Goal: Task Accomplishment & Management: Complete application form

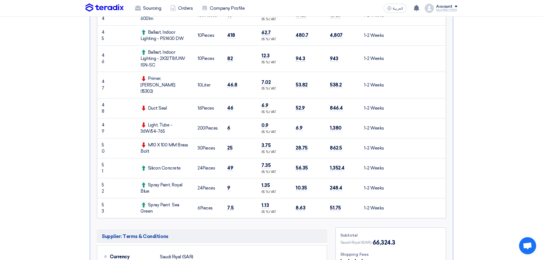
scroll to position [1226, 0]
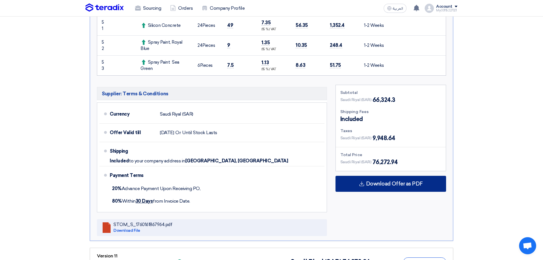
click at [364, 181] on icon at bounding box center [362, 184] width 6 height 6
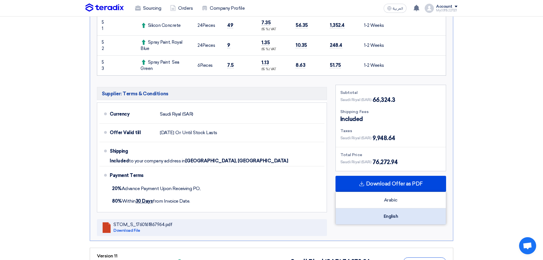
click at [371, 208] on div "English" at bounding box center [391, 216] width 110 height 16
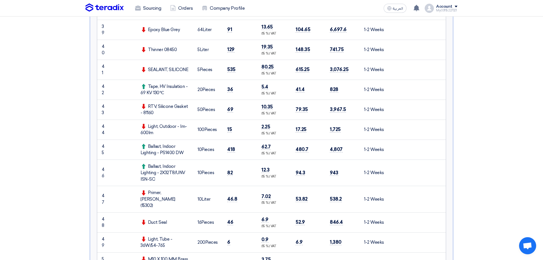
scroll to position [827, 0]
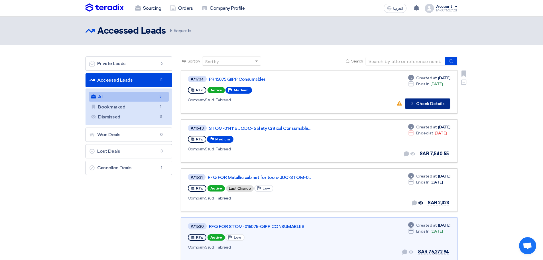
click at [418, 103] on button "Check details Check Details" at bounding box center [428, 103] width 46 height 10
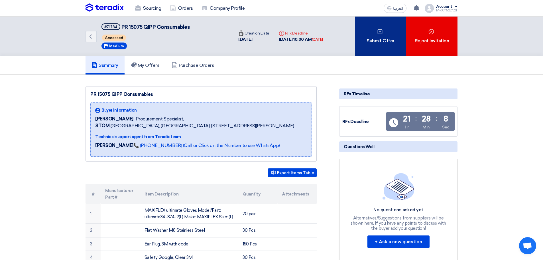
click at [379, 48] on div "Submit Offer" at bounding box center [380, 37] width 51 height 40
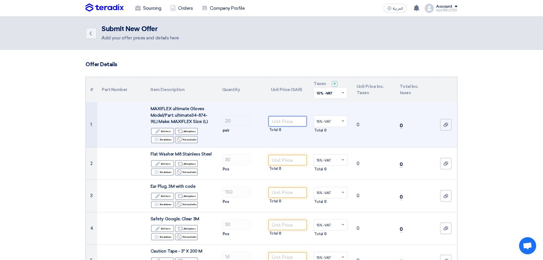
click at [287, 120] on input "number" at bounding box center [287, 121] width 38 height 10
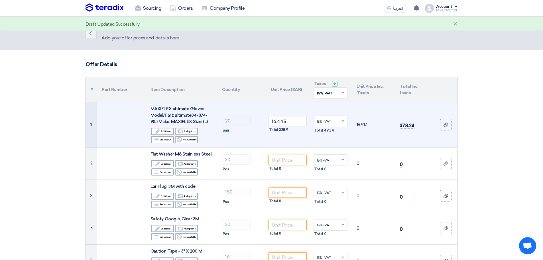
click at [284, 142] on td "16.445 Total 328.9" at bounding box center [287, 124] width 43 height 45
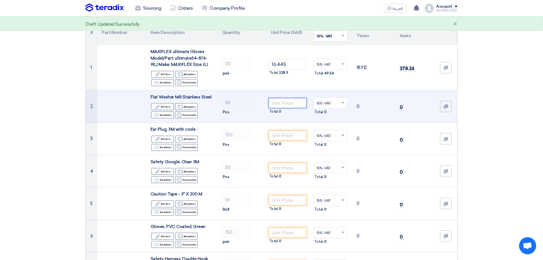
click at [285, 105] on input "number" at bounding box center [287, 103] width 38 height 10
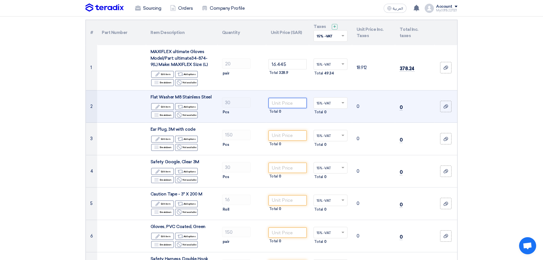
scroll to position [0, 0]
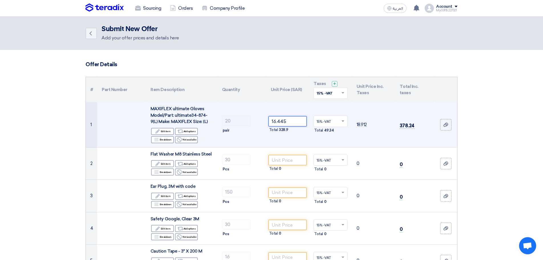
click at [278, 121] on input "16.445" at bounding box center [287, 121] width 38 height 10
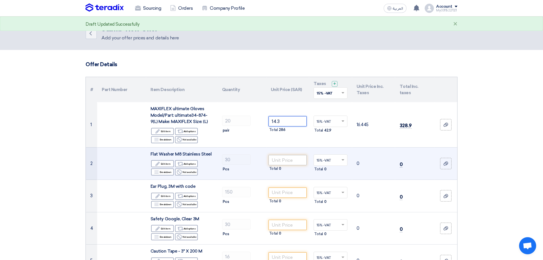
type input "14.3"
click at [282, 161] on input "number" at bounding box center [287, 160] width 38 height 10
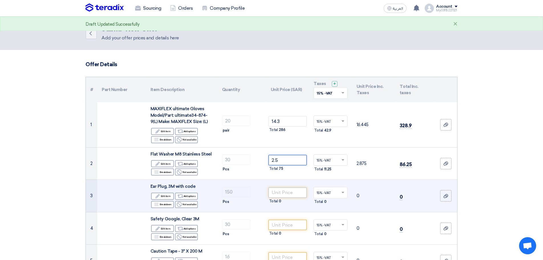
type input "2.5"
click at [280, 191] on input "number" at bounding box center [287, 192] width 38 height 10
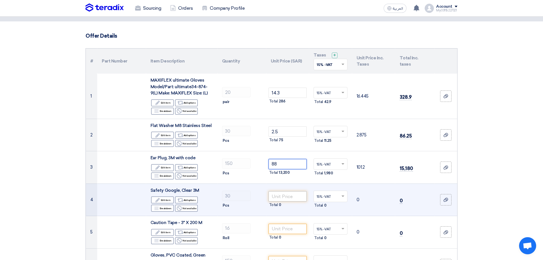
type input "88"
click at [286, 197] on input "number" at bounding box center [287, 196] width 38 height 10
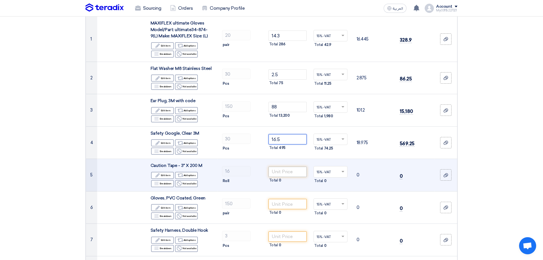
type input "16.5"
click at [285, 173] on input "number" at bounding box center [287, 171] width 38 height 10
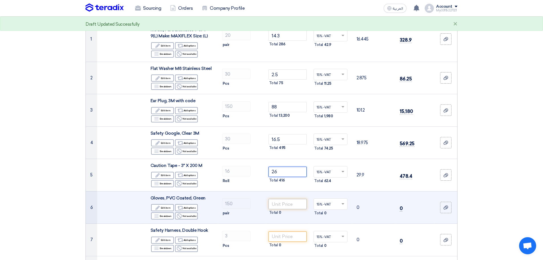
type input "26"
click at [286, 205] on input "number" at bounding box center [287, 204] width 38 height 10
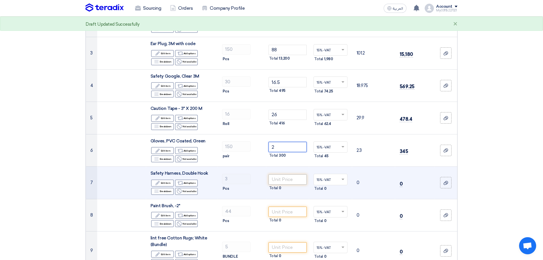
type input "2"
click at [286, 179] on input "number" at bounding box center [287, 179] width 38 height 10
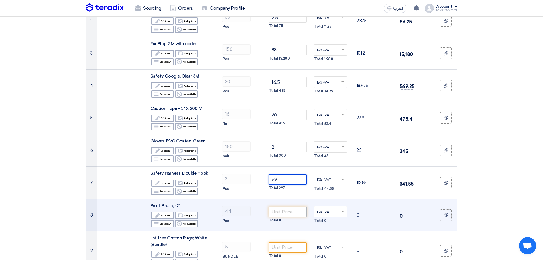
type input "99"
click at [287, 210] on input "number" at bounding box center [287, 211] width 38 height 10
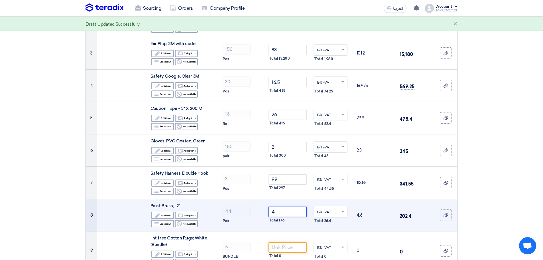
scroll to position [200, 0]
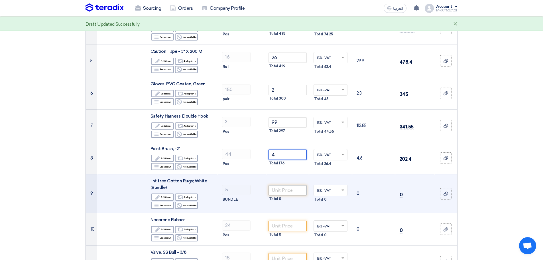
type input "4"
click at [289, 188] on input "number" at bounding box center [287, 190] width 38 height 10
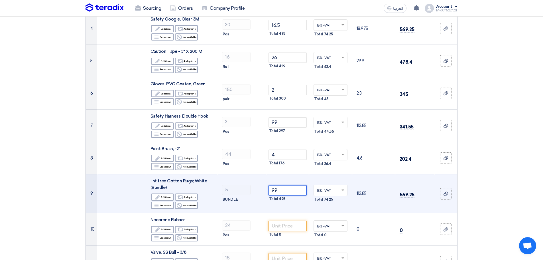
scroll to position [257, 0]
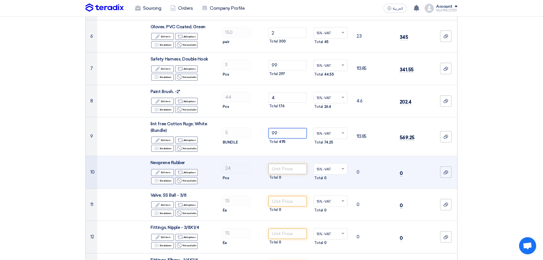
type input "99"
click at [285, 167] on input "number" at bounding box center [287, 169] width 38 height 10
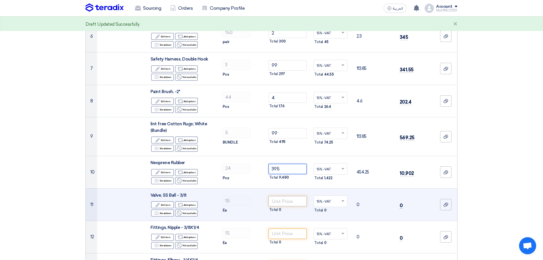
type input "395"
click at [282, 202] on input "number" at bounding box center [287, 201] width 38 height 10
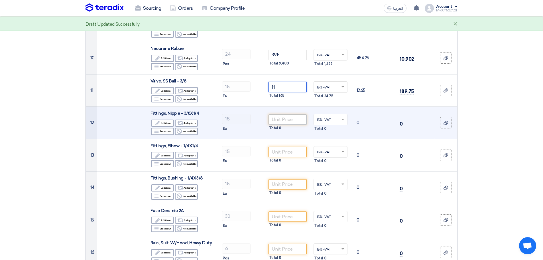
type input "11"
click at [280, 118] on input "number" at bounding box center [287, 119] width 38 height 10
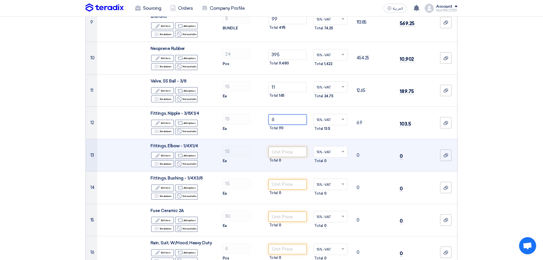
type input "6"
click at [281, 155] on input "number" at bounding box center [287, 151] width 38 height 10
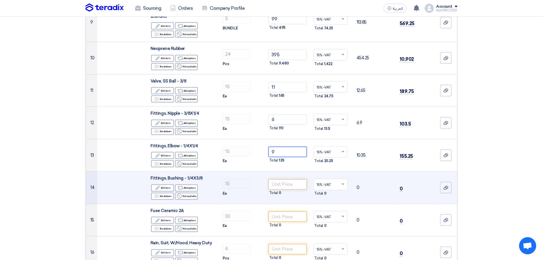
type input "9"
click at [283, 184] on input "number" at bounding box center [287, 184] width 38 height 10
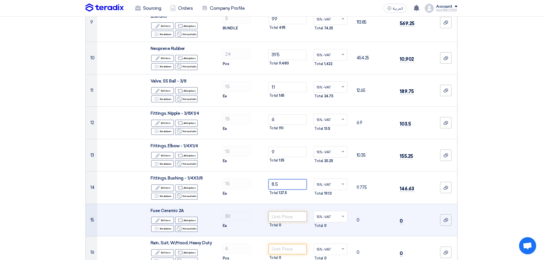
type input "8.5"
click at [282, 221] on input "number" at bounding box center [287, 216] width 38 height 10
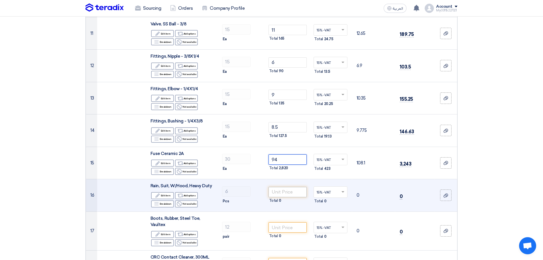
type input "94"
click at [283, 191] on input "number" at bounding box center [287, 192] width 38 height 10
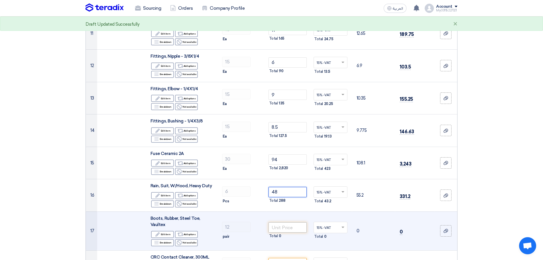
type input "48"
click at [286, 227] on input "number" at bounding box center [287, 227] width 38 height 10
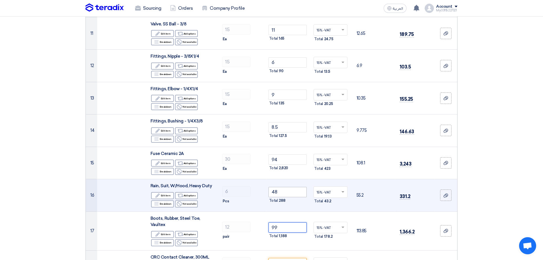
scroll to position [513, 0]
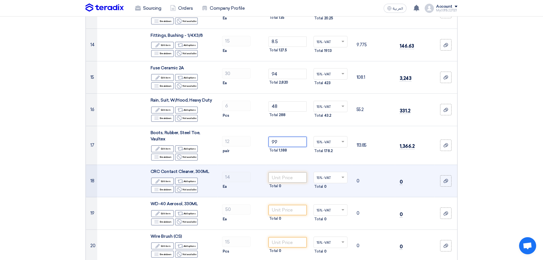
type input "99"
click at [281, 181] on input "number" at bounding box center [287, 177] width 38 height 10
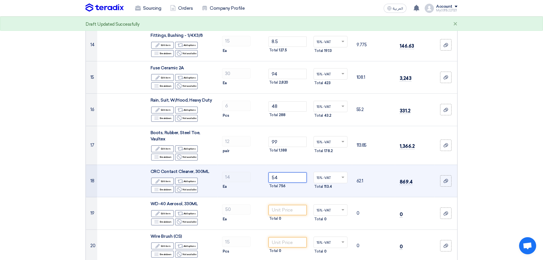
scroll to position [542, 0]
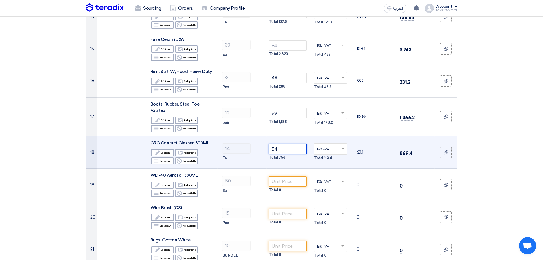
type input "54"
click at [281, 181] on input "number" at bounding box center [287, 181] width 38 height 10
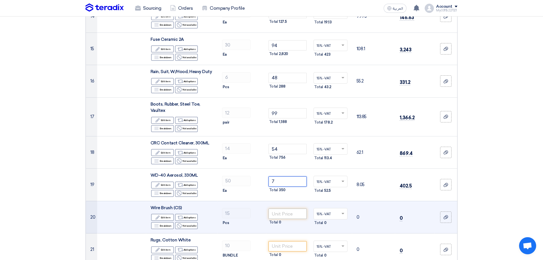
type input "7"
click at [281, 212] on input "number" at bounding box center [287, 213] width 38 height 10
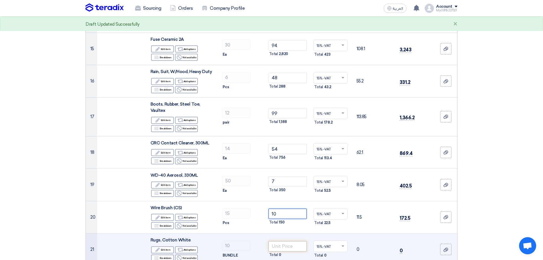
scroll to position [599, 0]
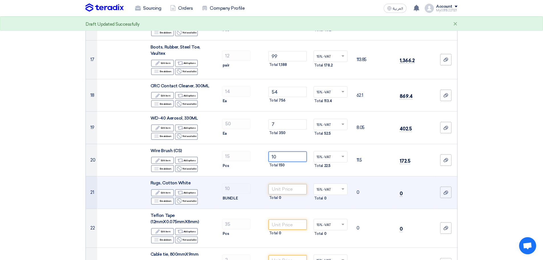
type input "10"
click at [286, 188] on input "number" at bounding box center [287, 189] width 38 height 10
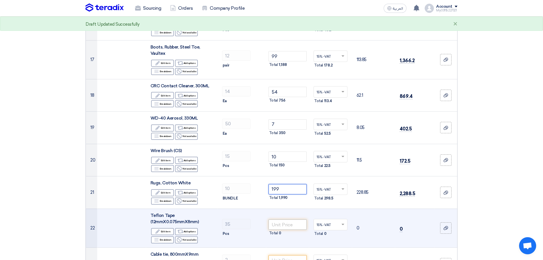
type input "199"
click at [288, 224] on input "number" at bounding box center [287, 224] width 38 height 10
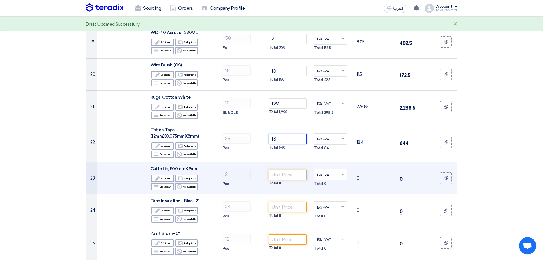
type input "16"
click at [284, 176] on input "number" at bounding box center [287, 174] width 38 height 10
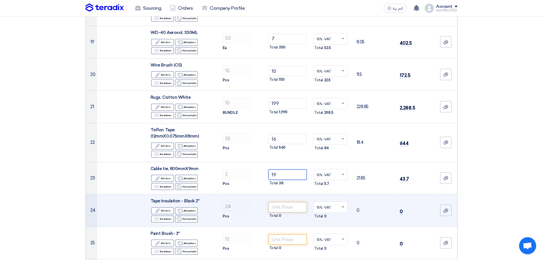
type input "19"
click at [286, 207] on input "number" at bounding box center [287, 207] width 38 height 10
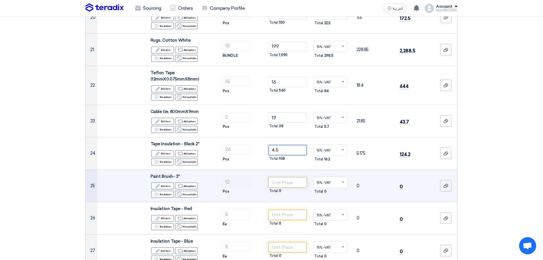
type input "4.5"
click at [287, 181] on input "number" at bounding box center [287, 182] width 38 height 10
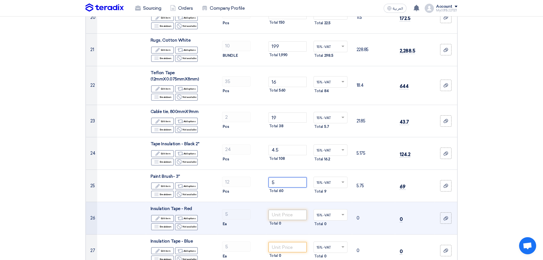
type input "5"
click at [287, 213] on input "number" at bounding box center [287, 214] width 38 height 10
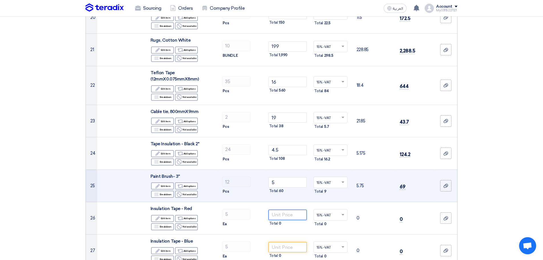
scroll to position [798, 0]
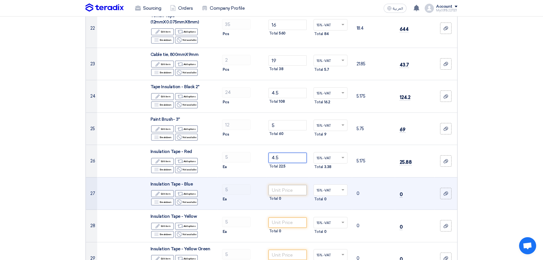
type input "4.5"
click at [289, 191] on input "number" at bounding box center [287, 190] width 38 height 10
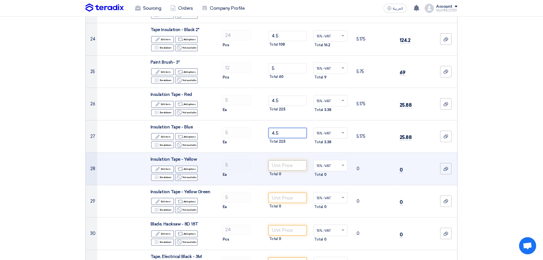
type input "4.5"
click at [289, 164] on input "number" at bounding box center [287, 165] width 38 height 10
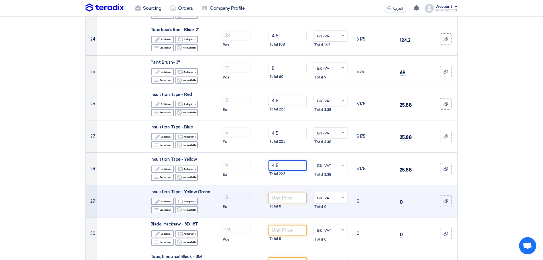
type input "4.5"
click at [292, 197] on input "number" at bounding box center [287, 197] width 38 height 10
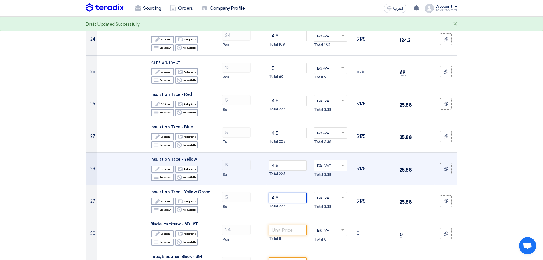
scroll to position [912, 0]
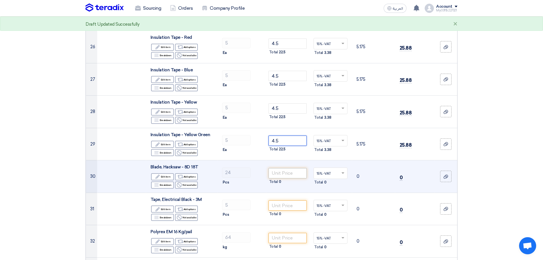
type input "4.5"
click at [295, 174] on input "number" at bounding box center [287, 173] width 38 height 10
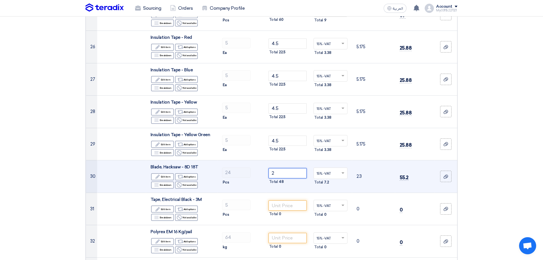
scroll to position [969, 0]
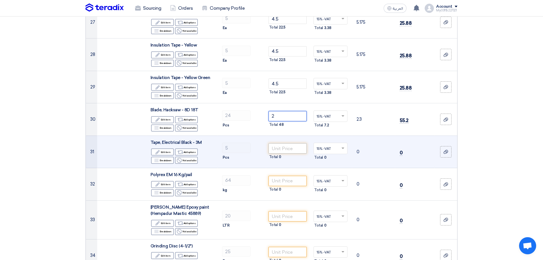
type input "2"
click at [282, 146] on input "number" at bounding box center [287, 148] width 38 height 10
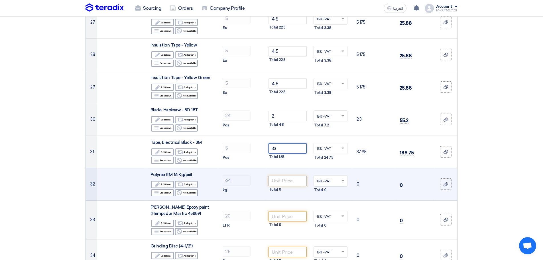
type input "33"
click at [289, 181] on input "number" at bounding box center [287, 181] width 38 height 10
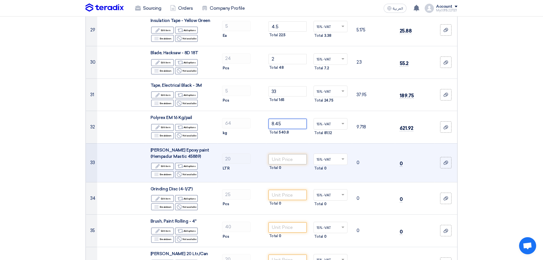
type input "8.45"
click at [288, 161] on input "number" at bounding box center [287, 159] width 38 height 10
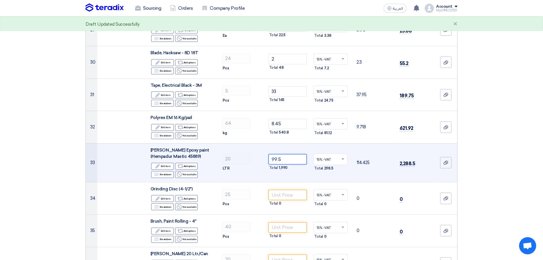
scroll to position [1055, 0]
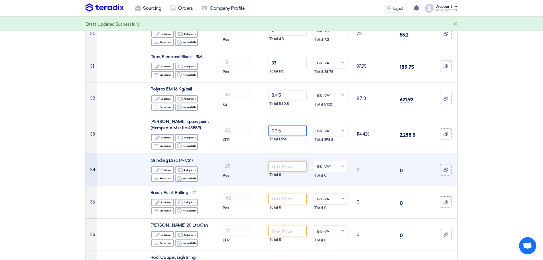
type input "99.5"
click at [287, 162] on input "number" at bounding box center [287, 166] width 38 height 10
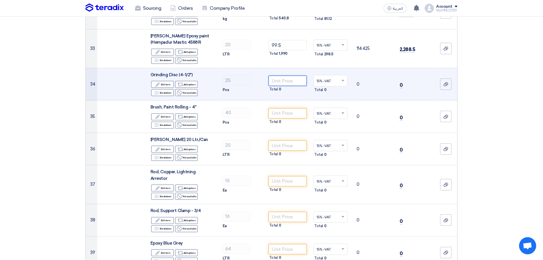
scroll to position [1169, 0]
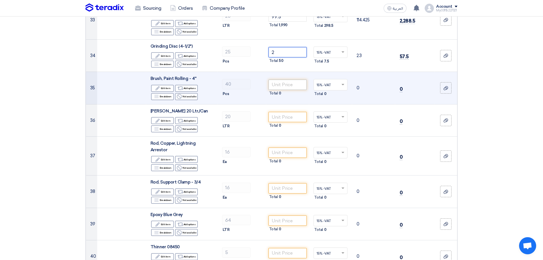
type input "2"
click at [282, 87] on input "number" at bounding box center [287, 85] width 38 height 10
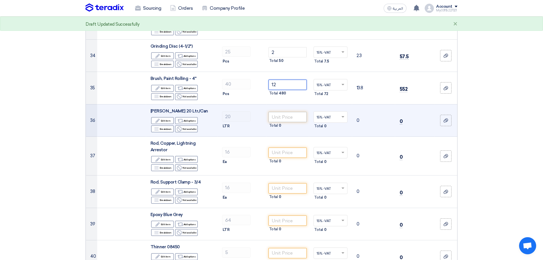
type input "12"
click at [286, 115] on input "number" at bounding box center [287, 117] width 38 height 10
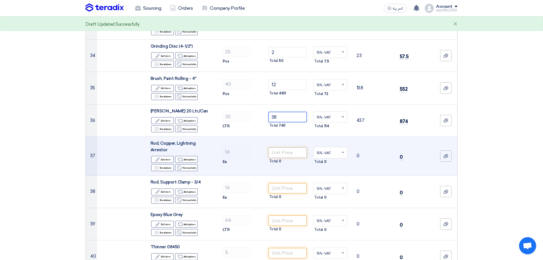
type input "38"
click at [287, 151] on input "number" at bounding box center [287, 152] width 38 height 10
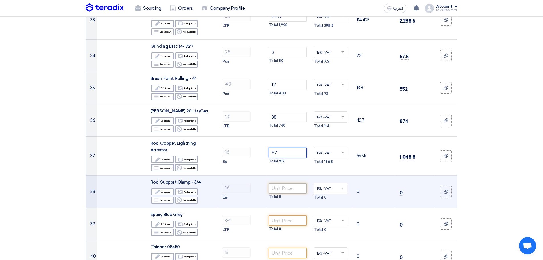
type input "57"
click at [288, 183] on input "number" at bounding box center [287, 188] width 38 height 10
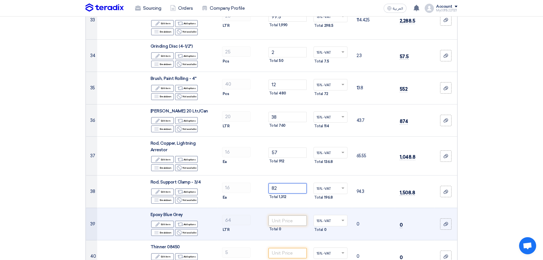
type input "82"
click at [288, 217] on input "number" at bounding box center [287, 220] width 38 height 10
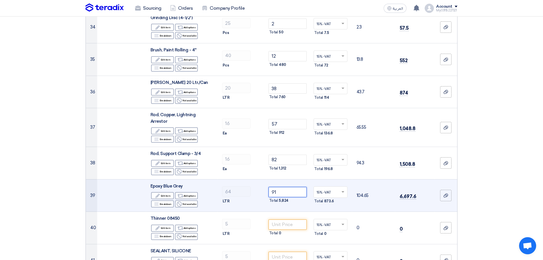
scroll to position [1226, 0]
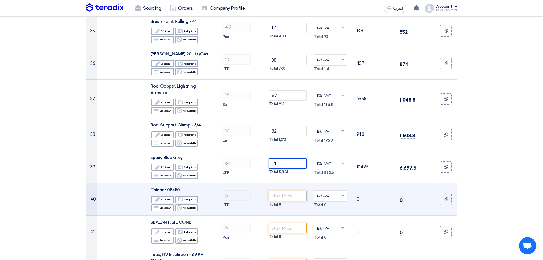
type input "91"
click at [288, 191] on input "number" at bounding box center [287, 196] width 38 height 10
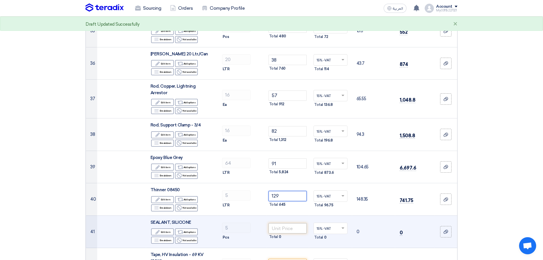
type input "129"
click at [283, 223] on input "number" at bounding box center [287, 228] width 38 height 10
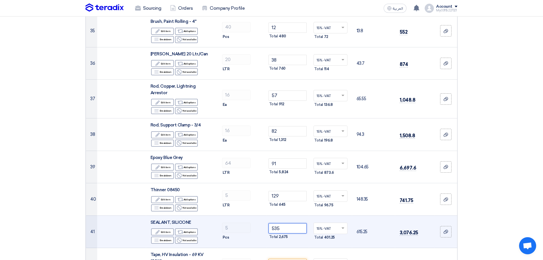
scroll to position [1254, 0]
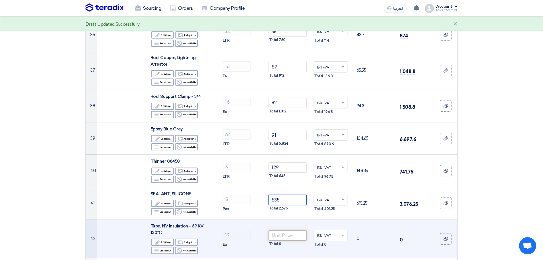
type input "535"
click at [284, 230] on input "number" at bounding box center [287, 235] width 38 height 10
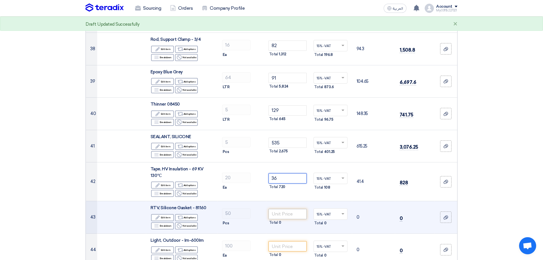
type input "36"
click at [286, 210] on input "number" at bounding box center [287, 214] width 38 height 10
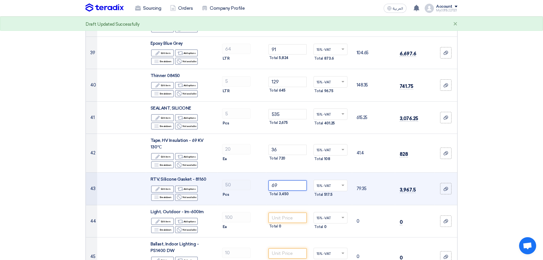
type input "69"
click at [286, 212] on input "number" at bounding box center [287, 217] width 38 height 10
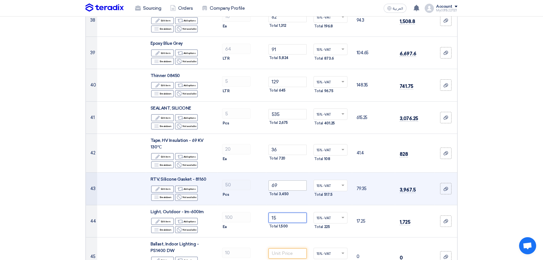
scroll to position [1397, 0]
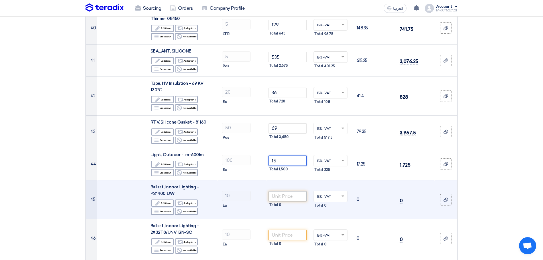
type input "15"
click at [287, 191] on input "number" at bounding box center [287, 196] width 38 height 10
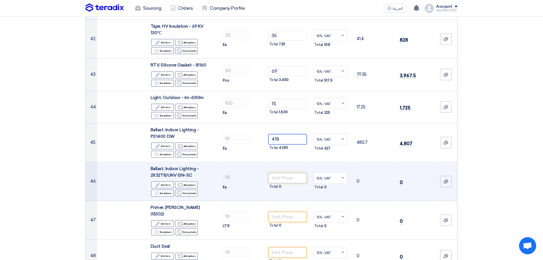
type input "418"
click at [285, 173] on input "number" at bounding box center [287, 178] width 38 height 10
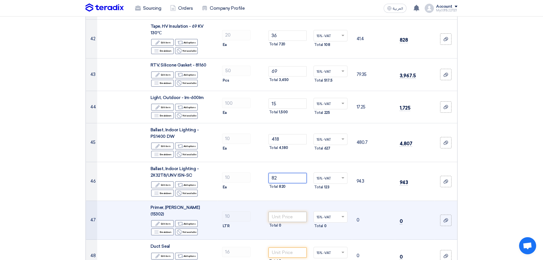
type input "82"
click at [278, 211] on input "number" at bounding box center [287, 216] width 38 height 10
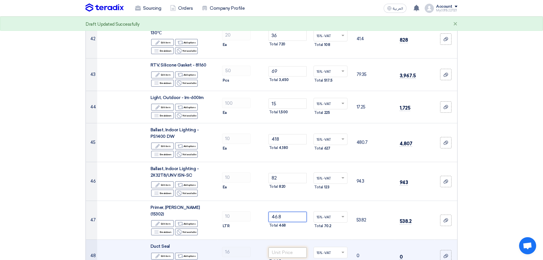
type input "46.8"
click at [283, 247] on input "number" at bounding box center [287, 252] width 38 height 10
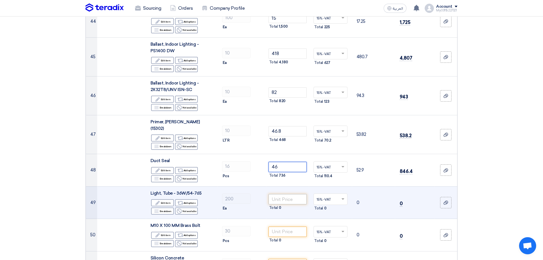
type input "46"
click at [281, 194] on input "number" at bounding box center [287, 199] width 38 height 10
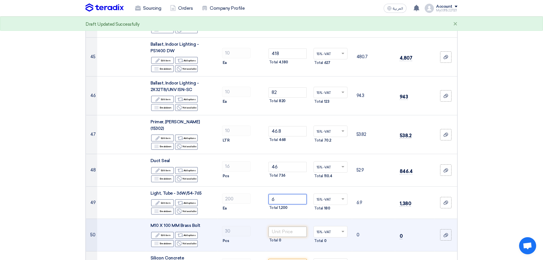
type input "6"
click at [282, 226] on input "number" at bounding box center [287, 231] width 38 height 10
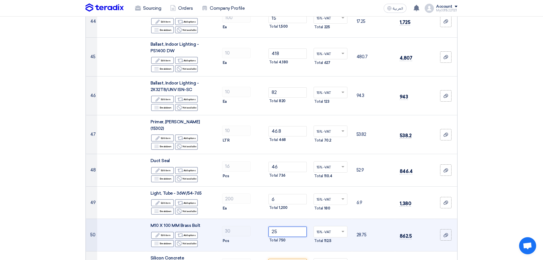
scroll to position [1596, 0]
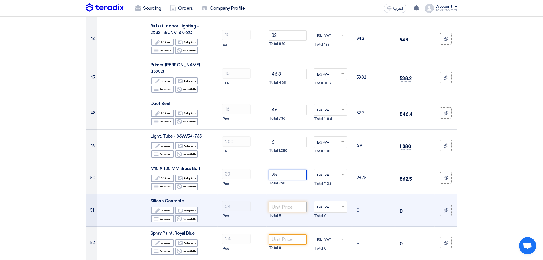
type input "25"
click at [282, 202] on input "number" at bounding box center [287, 207] width 38 height 10
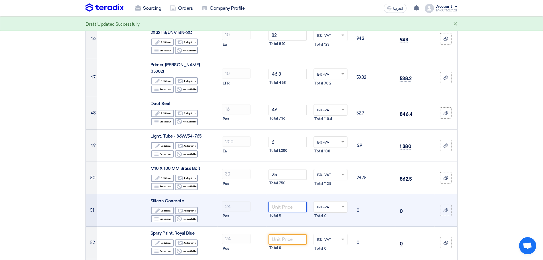
scroll to position [1653, 0]
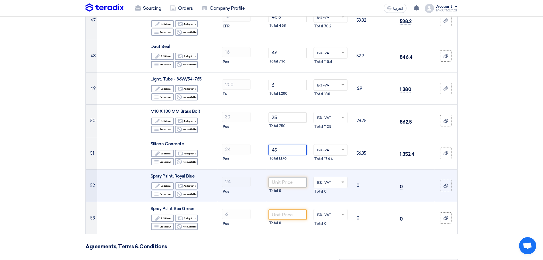
type input "49"
click at [282, 177] on input "number" at bounding box center [287, 182] width 38 height 10
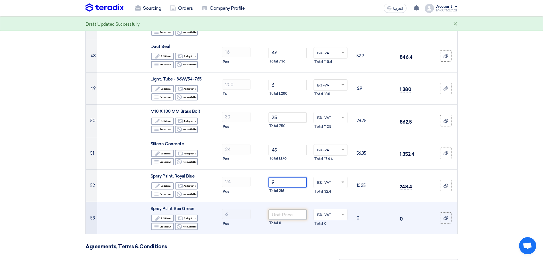
type input "9"
click at [285, 209] on input "number" at bounding box center [287, 214] width 38 height 10
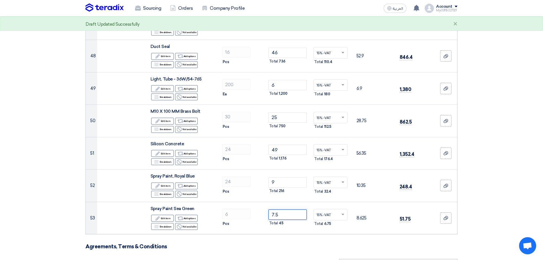
type input "7.5"
click at [289, 243] on h3 "Agreements, Terms & Conditions" at bounding box center [272, 246] width 372 height 6
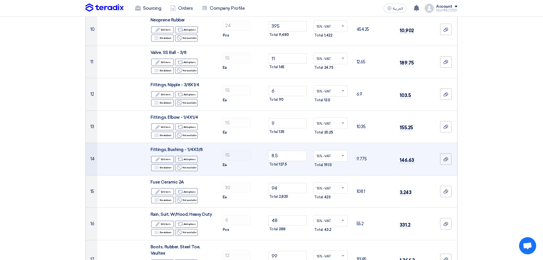
scroll to position [428, 0]
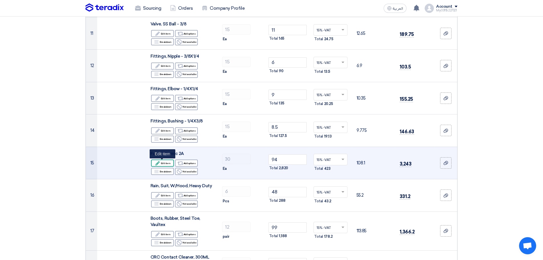
click at [168, 164] on div "Edit Edit item" at bounding box center [162, 162] width 23 height 7
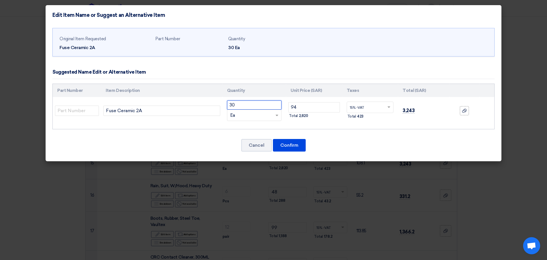
click at [249, 105] on input "30" at bounding box center [254, 104] width 54 height 9
type input "3"
type input "6"
click at [295, 141] on button "Confirm" at bounding box center [289, 145] width 33 height 13
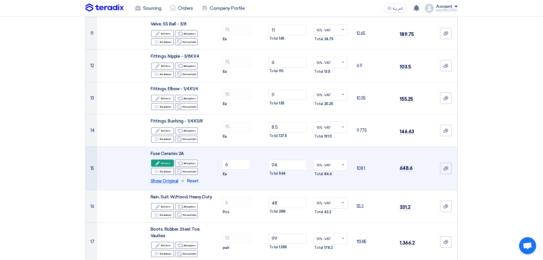
click at [166, 181] on span "Show Original" at bounding box center [164, 181] width 28 height 7
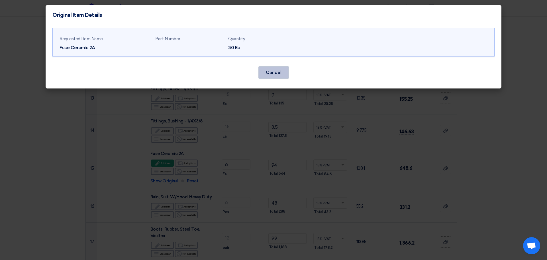
click at [267, 77] on button "Cancel" at bounding box center [274, 72] width 30 height 13
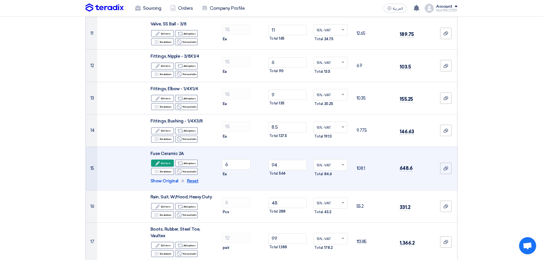
click at [192, 179] on span "Reset" at bounding box center [193, 181] width 12 height 7
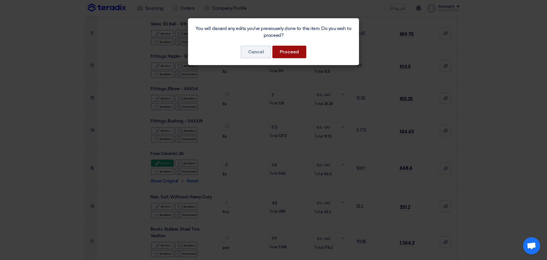
click at [282, 58] on button "Proceed" at bounding box center [289, 52] width 34 height 13
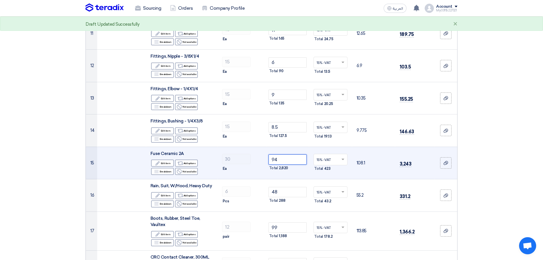
click at [285, 157] on input "94" at bounding box center [287, 159] width 38 height 10
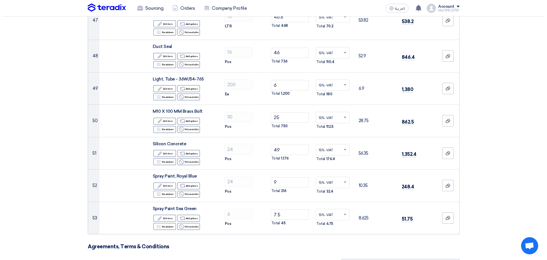
scroll to position [1824, 0]
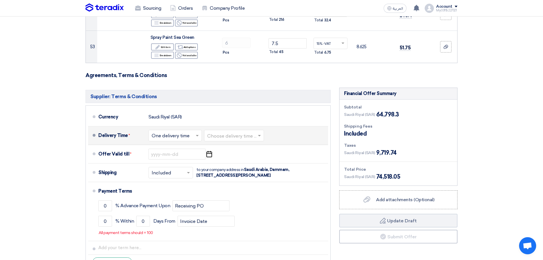
click at [168, 132] on input "text" at bounding box center [176, 136] width 48 height 8
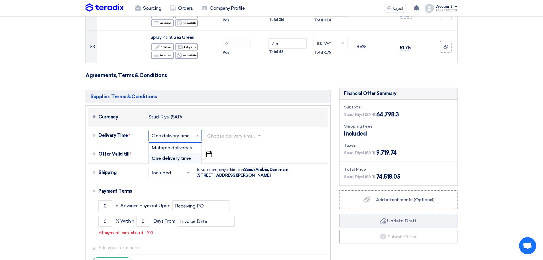
click at [242, 110] on div "Currency [GEOGRAPHIC_DATA] (SAR)" at bounding box center [211, 117] width 227 height 14
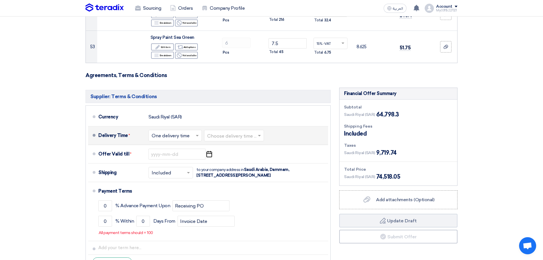
click at [242, 132] on input "text" at bounding box center [234, 136] width 54 height 8
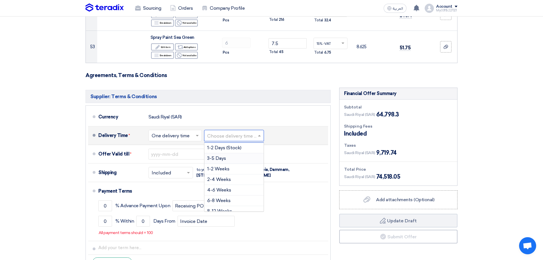
click at [241, 153] on div "3-5 Days" at bounding box center [233, 158] width 59 height 11
click at [234, 135] on span at bounding box center [233, 135] width 3 height 1
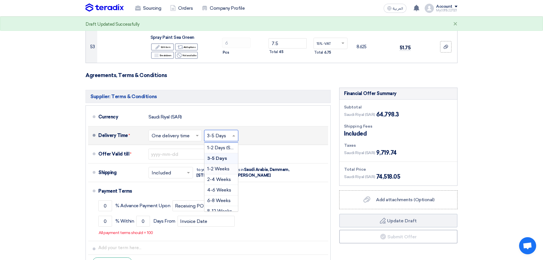
click at [225, 166] on span "1-2 Weeks" at bounding box center [218, 168] width 22 height 5
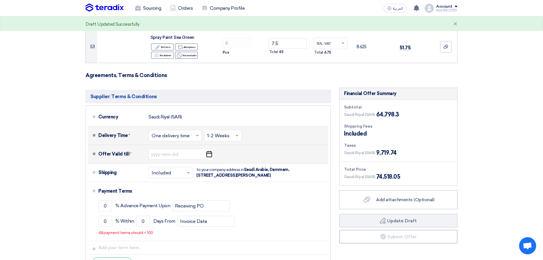
click at [209, 151] on use "button" at bounding box center [209, 154] width 6 height 6
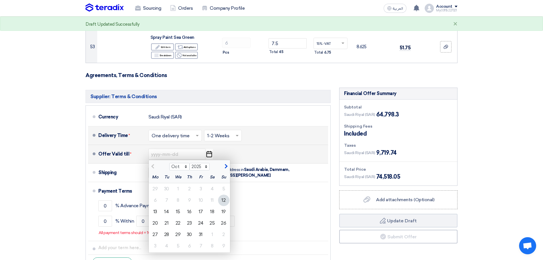
click at [226, 164] on span "button" at bounding box center [225, 166] width 3 height 5
select select "11"
click at [209, 183] on div "1" at bounding box center [212, 188] width 11 height 11
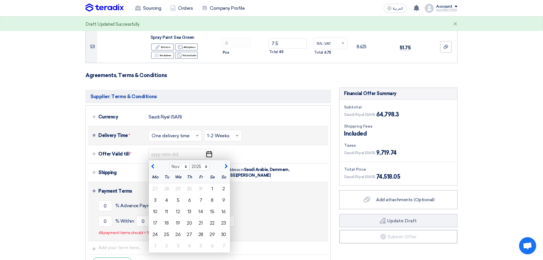
type input "[DATE]"
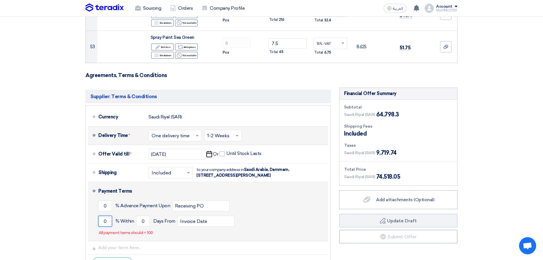
click at [104, 215] on input "0" at bounding box center [105, 220] width 14 height 11
type input "0"
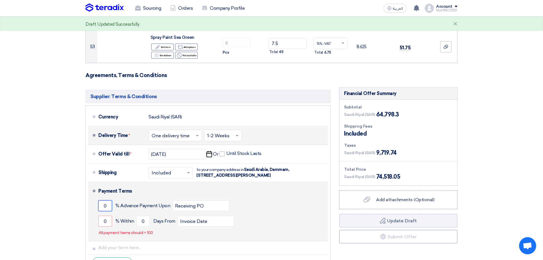
click at [103, 200] on input "0" at bounding box center [105, 205] width 14 height 11
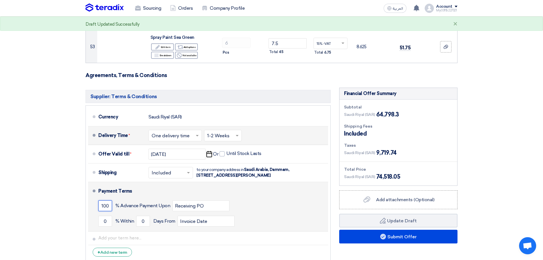
type input "100"
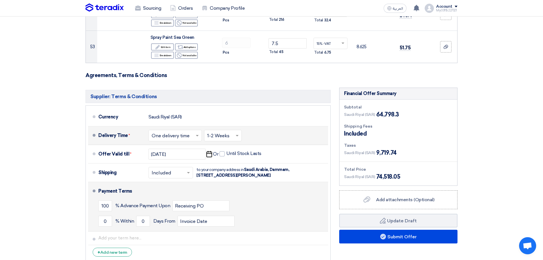
click at [271, 198] on div "100 % Advance Payment Upon Receiving PO" at bounding box center [211, 205] width 227 height 15
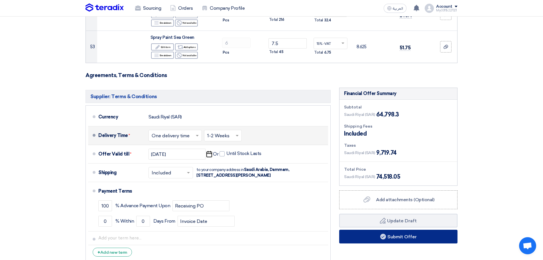
click at [377, 229] on button "Submit Offer" at bounding box center [398, 236] width 118 height 14
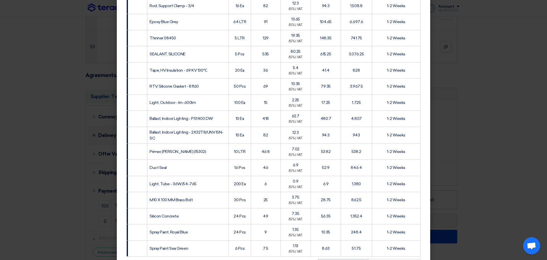
scroll to position [875, 0]
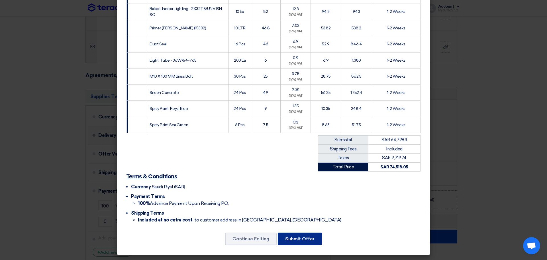
click at [292, 239] on button "Submit Offer" at bounding box center [300, 238] width 44 height 13
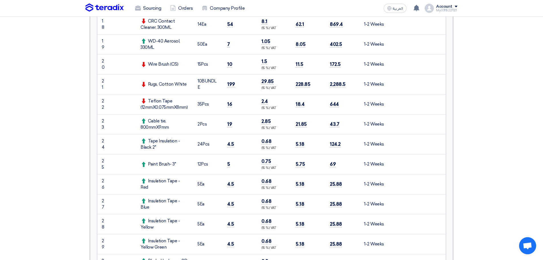
scroll to position [570, 0]
